Goal: Navigation & Orientation: Find specific page/section

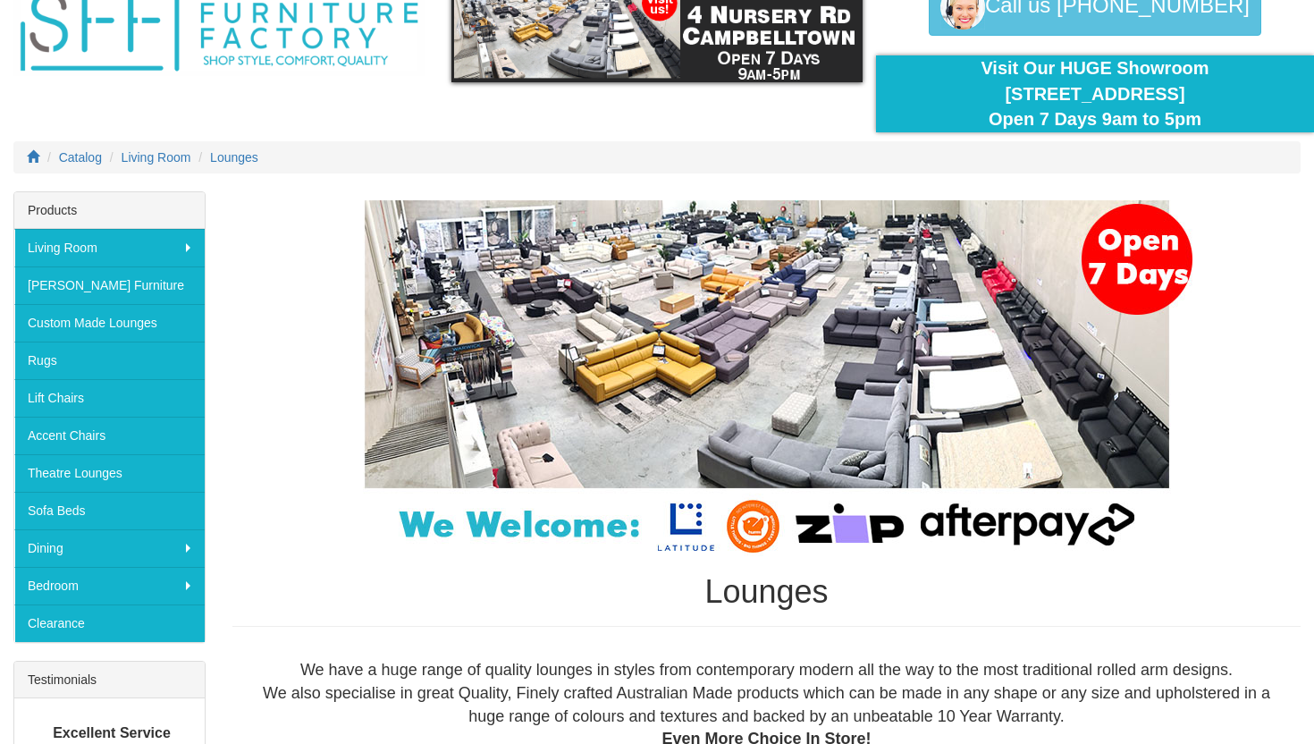
scroll to position [72, 0]
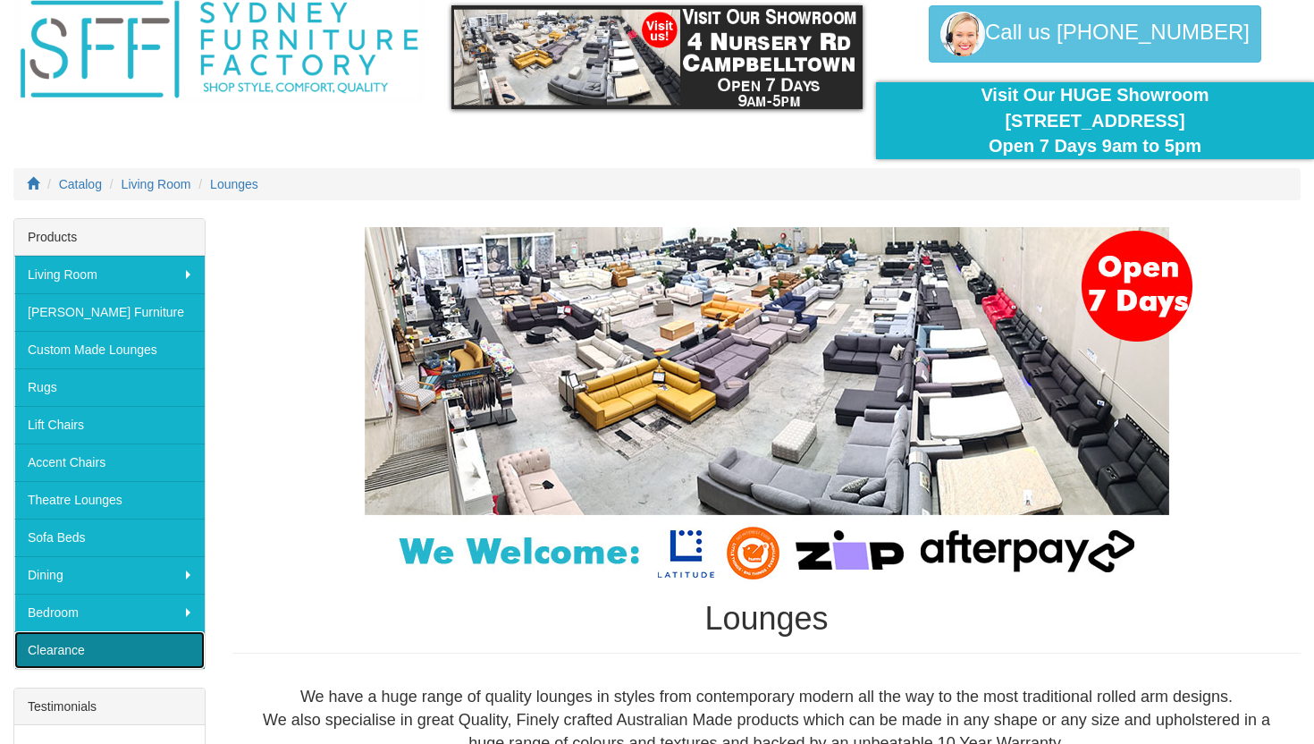
click at [70, 650] on link "Clearance" at bounding box center [109, 650] width 190 height 38
click at [49, 651] on link "Clearance" at bounding box center [109, 650] width 190 height 38
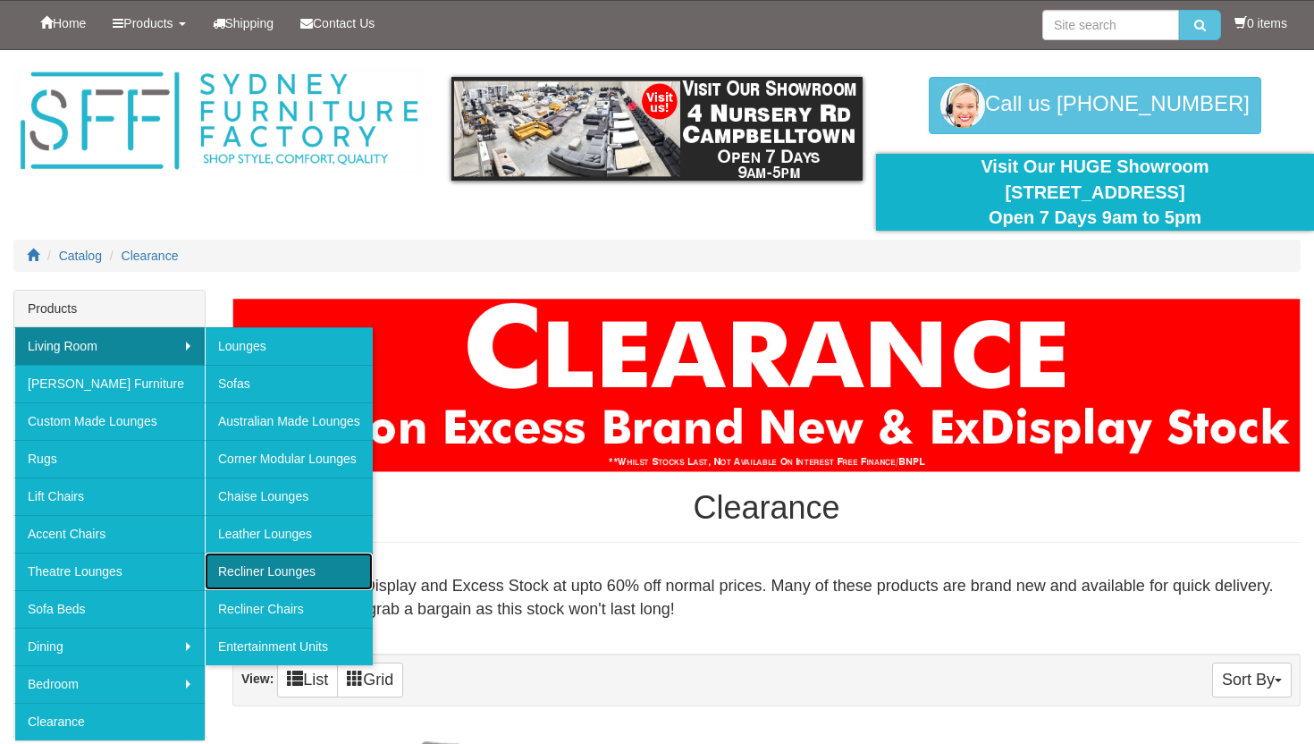
click at [283, 577] on link "Recliner Lounges" at bounding box center [289, 571] width 168 height 38
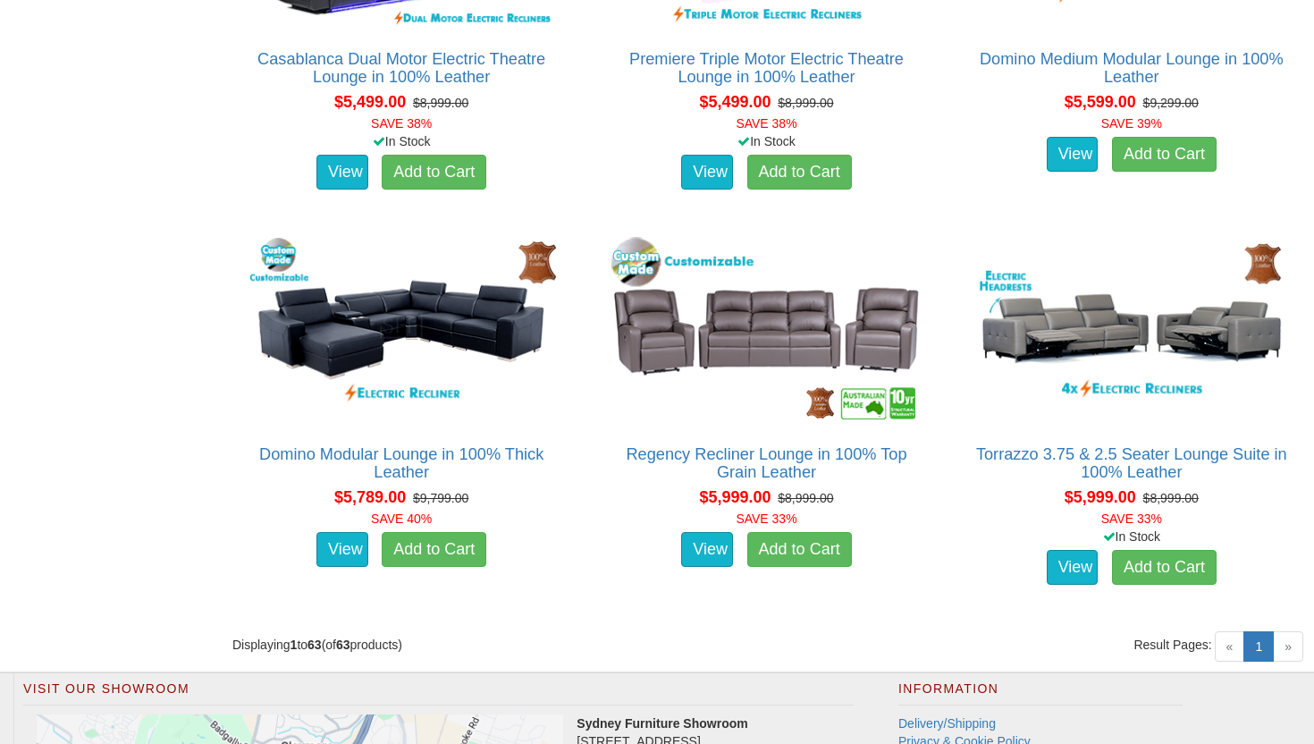
scroll to position [8831, 0]
